Goal: Information Seeking & Learning: Learn about a topic

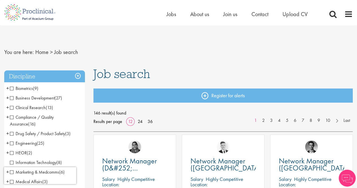
click at [25, 108] on span "Clinical Research" at bounding box center [28, 107] width 36 height 6
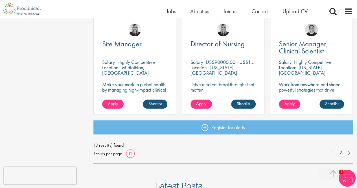
scroll to position [395, 0]
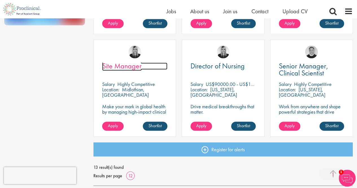
click at [119, 66] on span "Site Manager" at bounding box center [121, 66] width 39 height 10
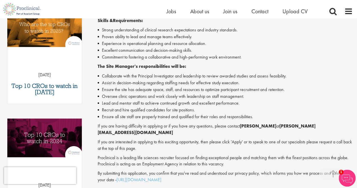
scroll to position [197, 0]
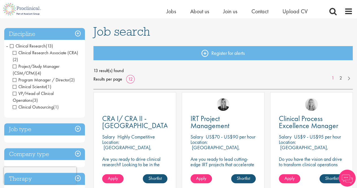
scroll to position [7, 0]
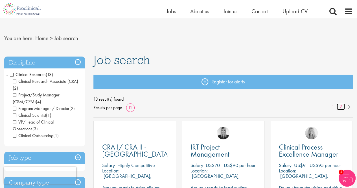
click at [341, 106] on link "2" at bounding box center [340, 106] width 8 height 6
